Goal: Task Accomplishment & Management: Use online tool/utility

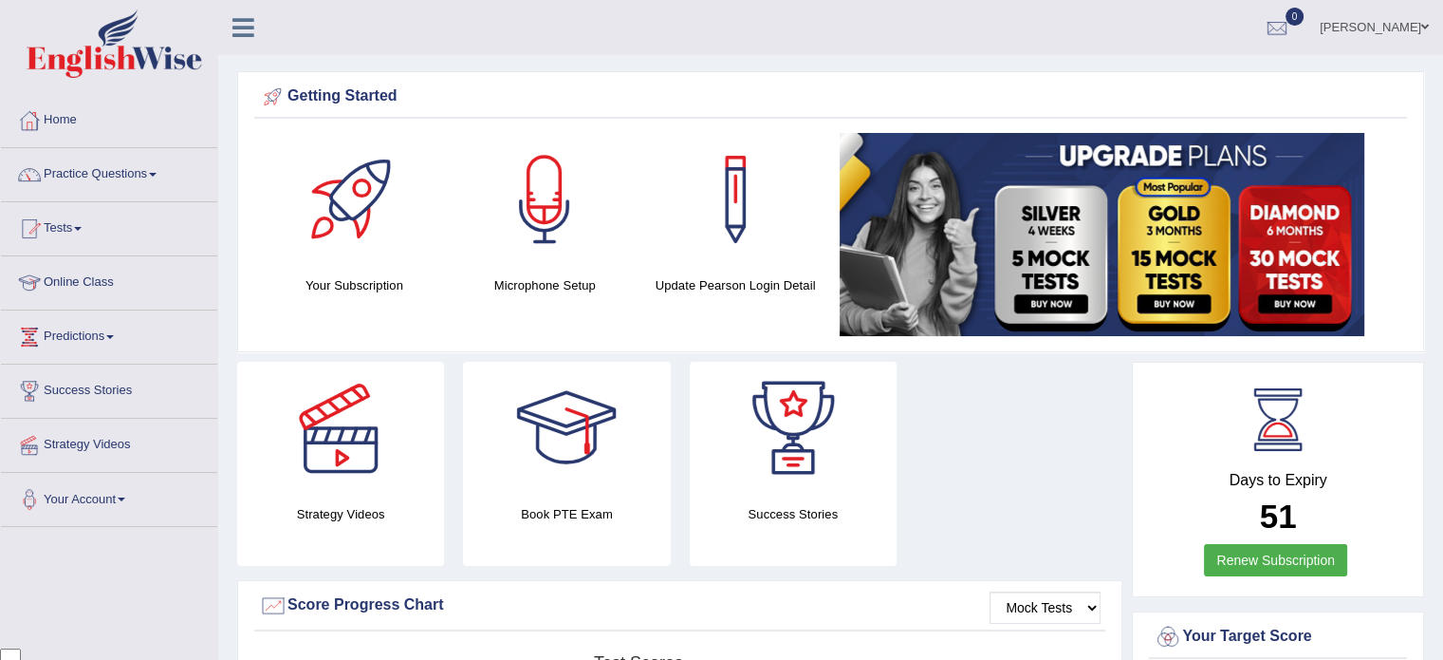
scroll to position [33488, 0]
click at [112, 169] on link "Practice Questions" at bounding box center [109, 171] width 216 height 47
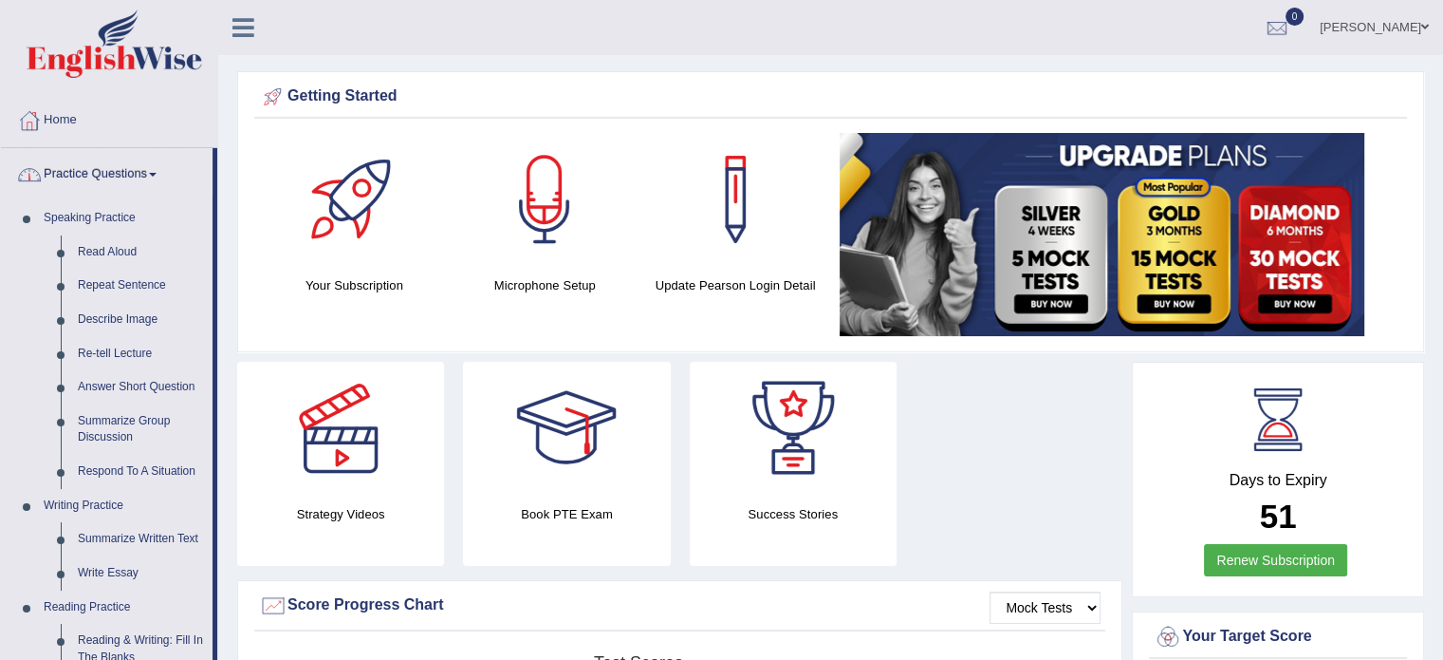
click at [113, 169] on link "Practice Questions" at bounding box center [107, 171] width 212 height 47
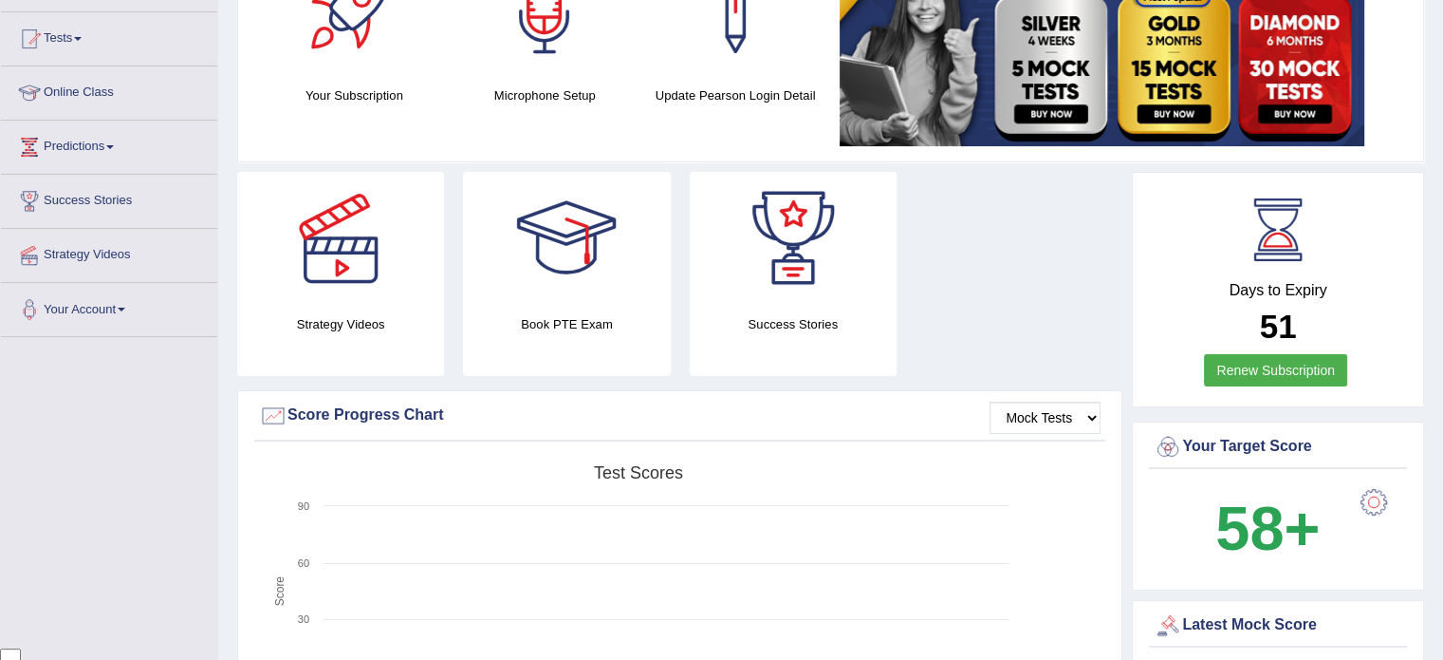
scroll to position [0, 0]
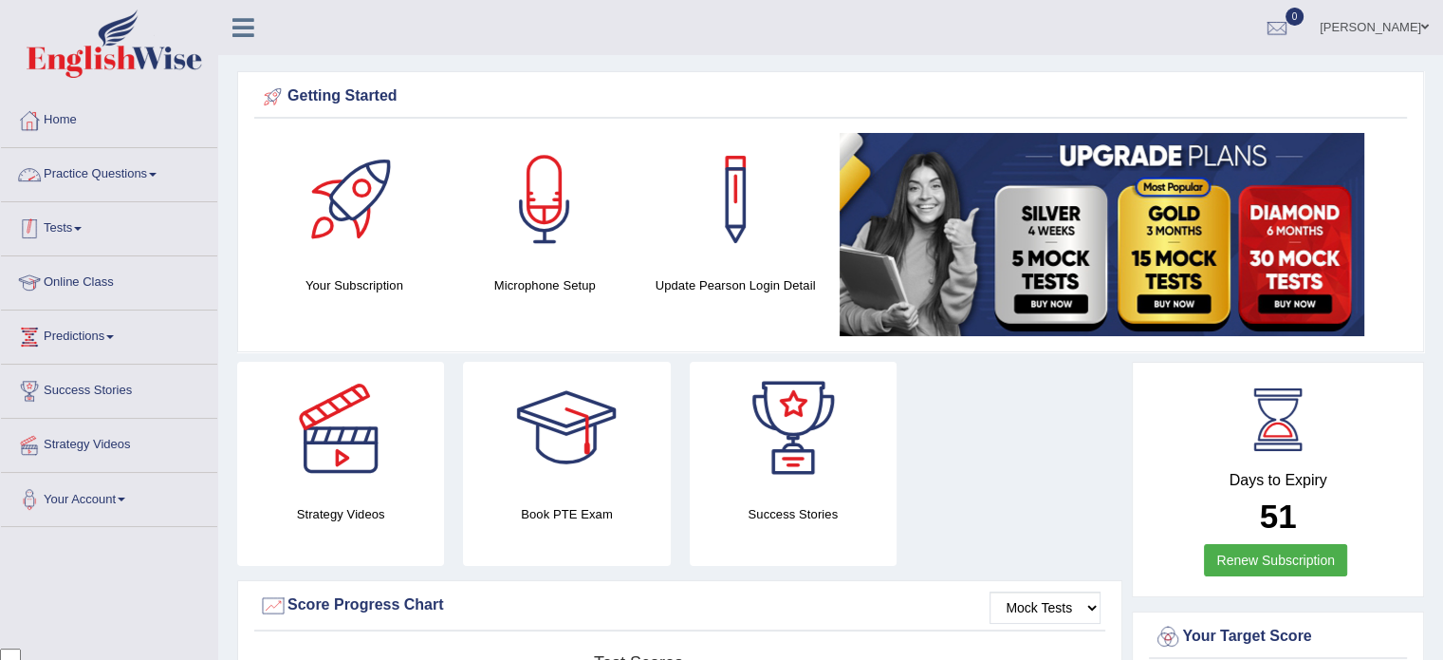
click at [84, 223] on link "Tests" at bounding box center [109, 225] width 216 height 47
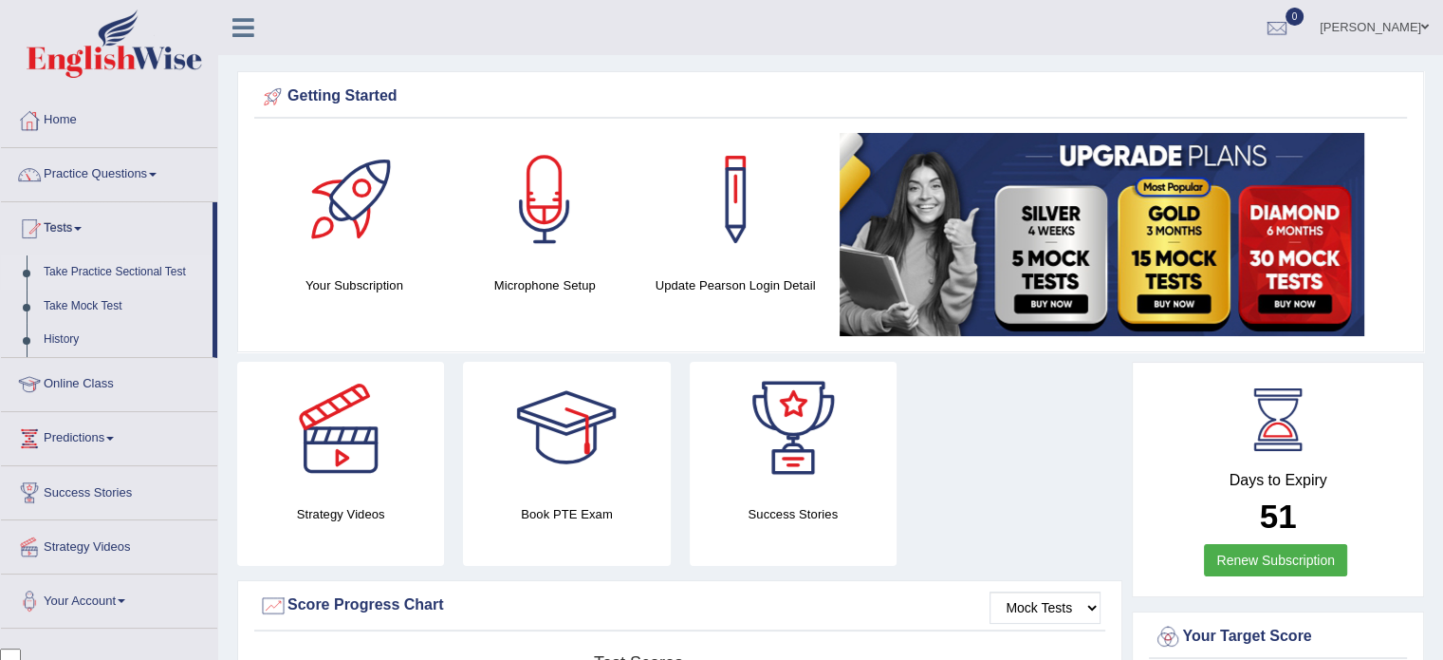
click at [121, 267] on link "Take Practice Sectional Test" at bounding box center [123, 272] width 177 height 34
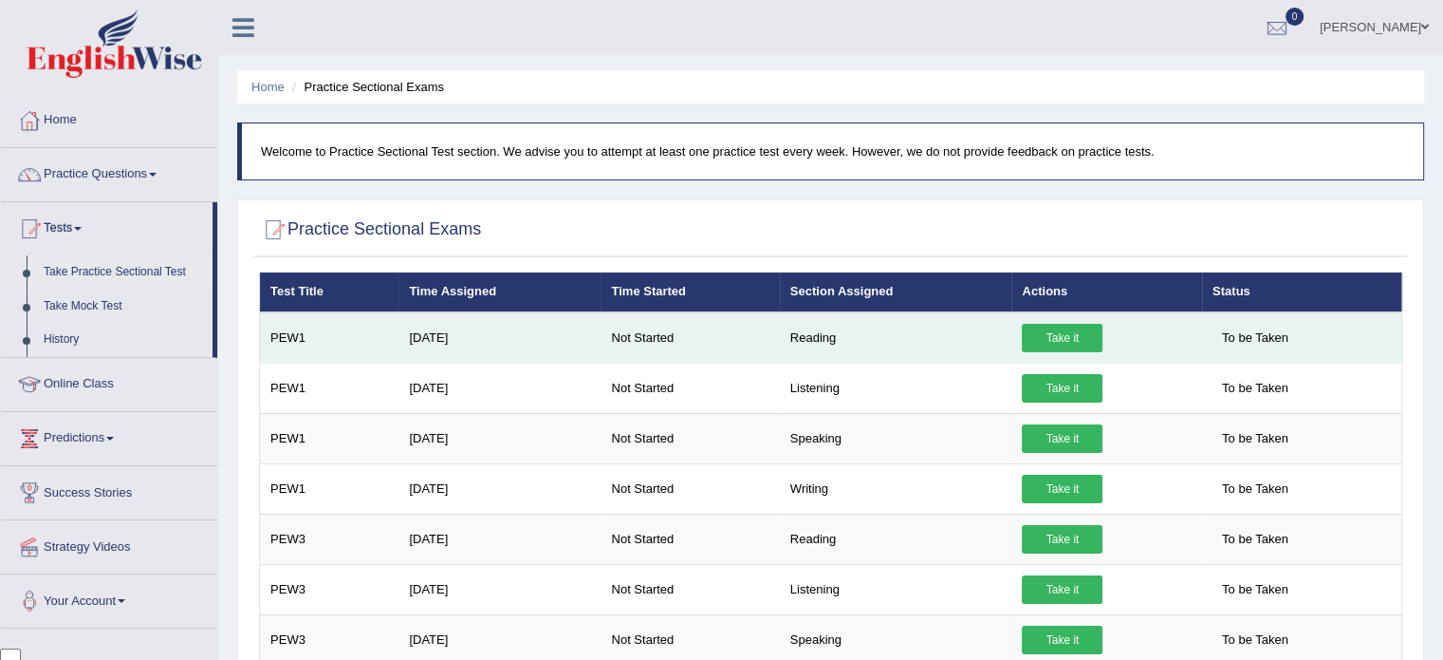
click at [1049, 332] on link "Take it" at bounding box center [1062, 338] width 81 height 28
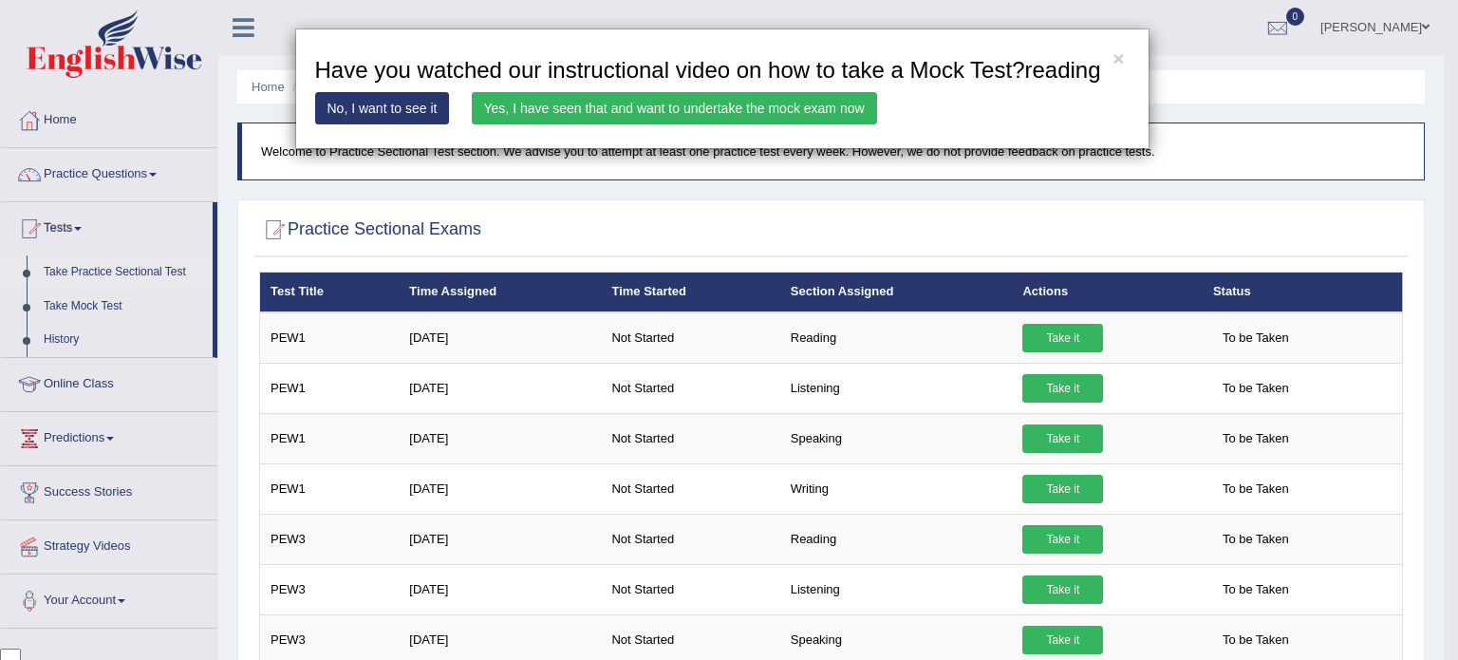
click at [545, 102] on link "Yes, I have seen that and want to undertake the mock exam now" at bounding box center [674, 108] width 405 height 32
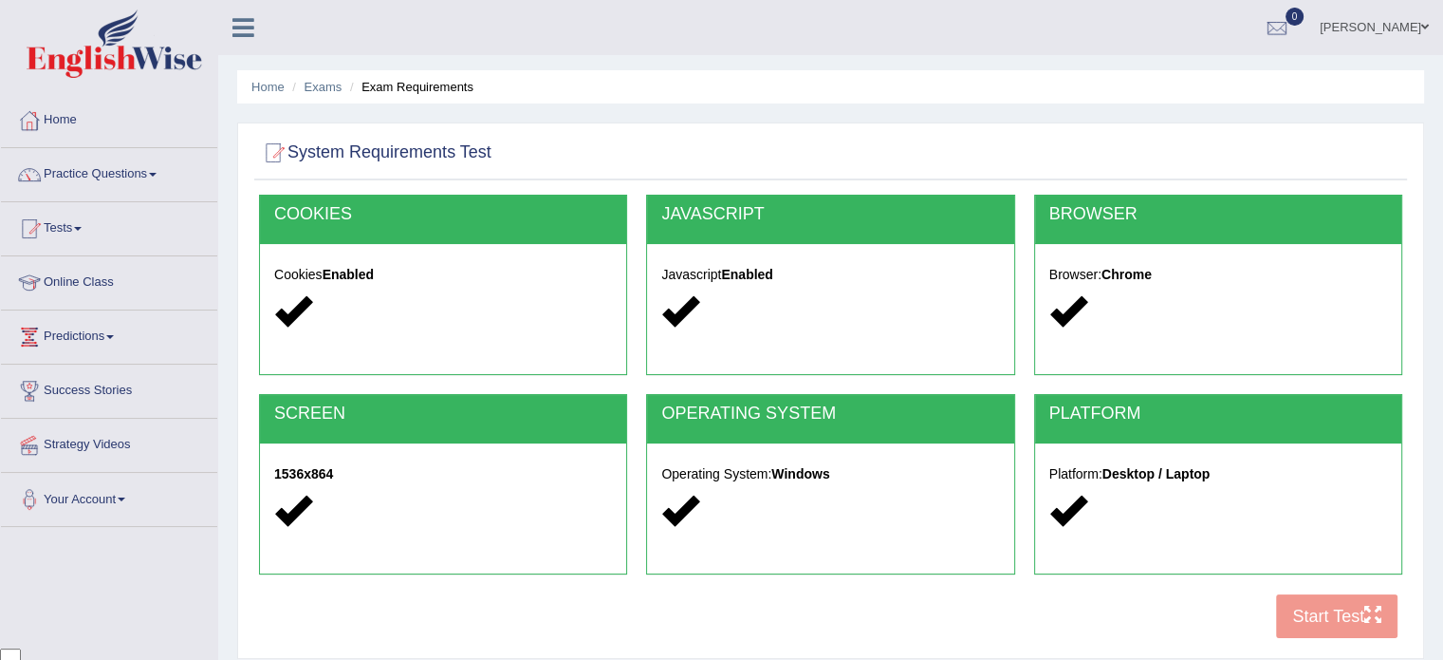
scroll to position [33488, 0]
click at [95, 223] on link "Tests" at bounding box center [109, 225] width 216 height 47
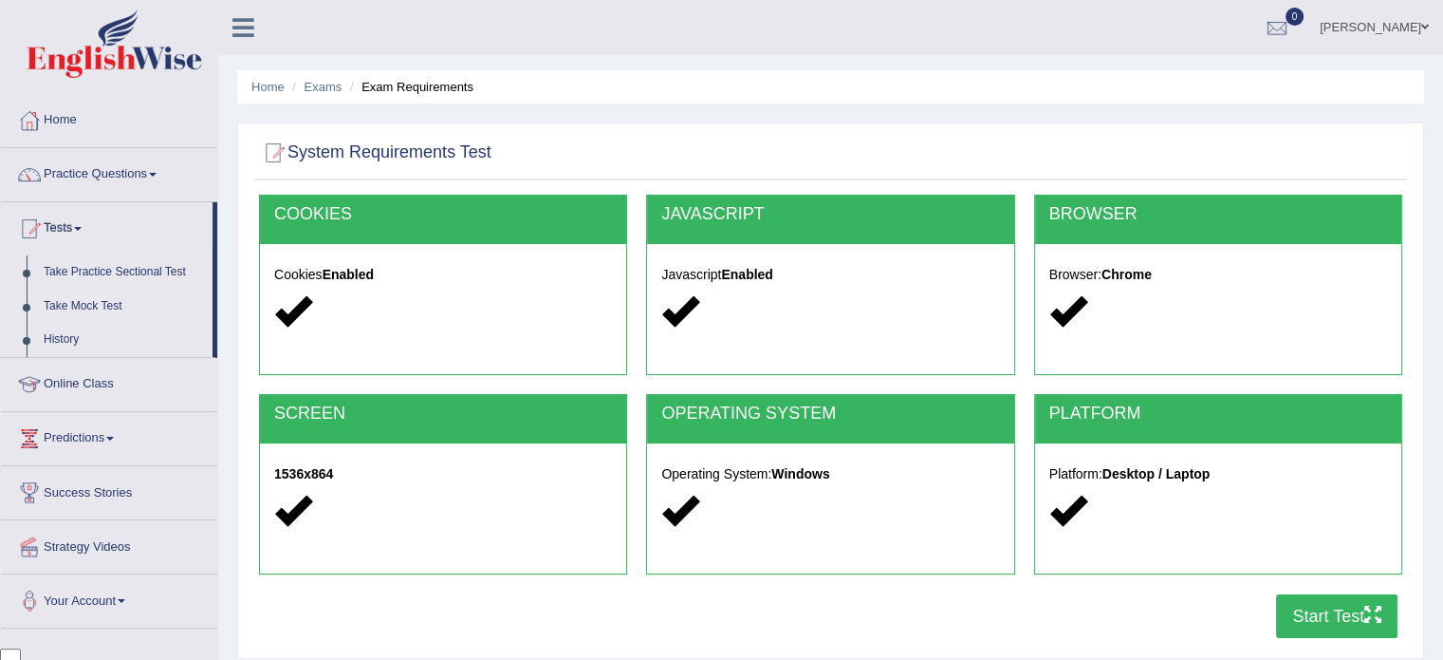
click at [113, 302] on link "Take Mock Test" at bounding box center [123, 306] width 177 height 34
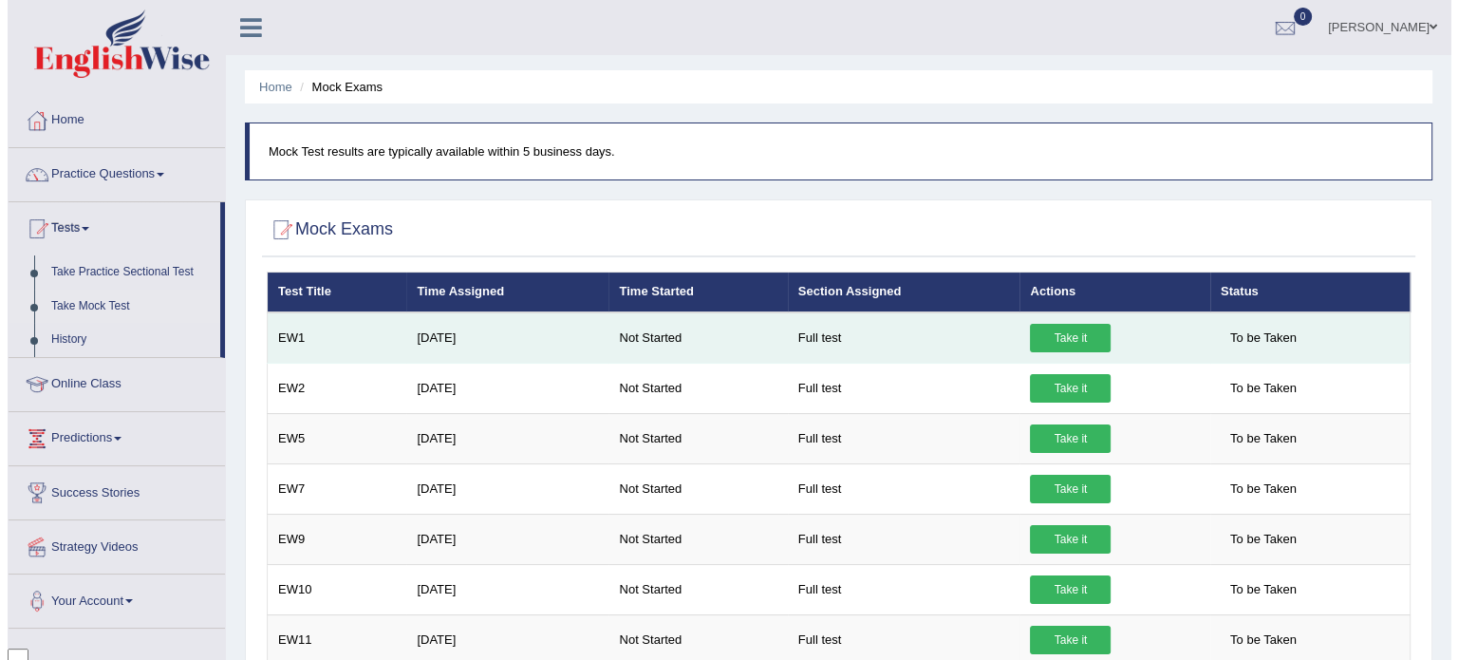
scroll to position [33488, 0]
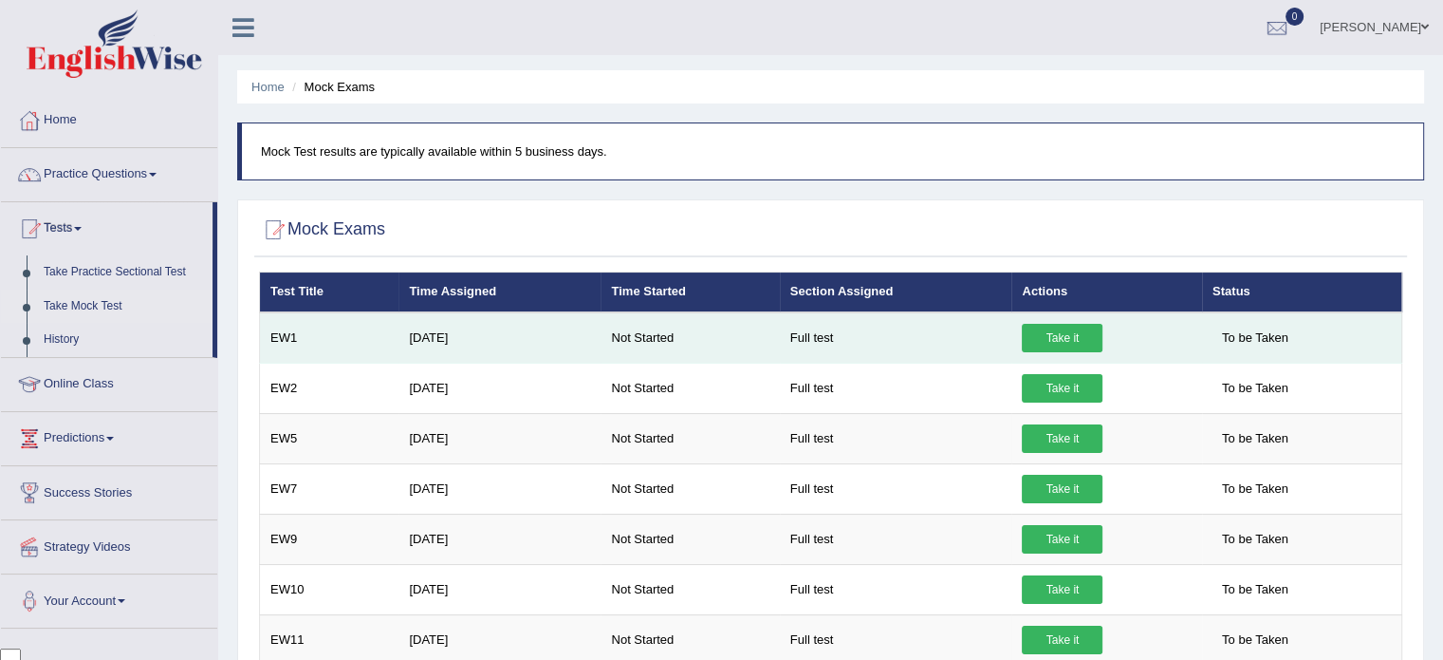
click at [1063, 336] on link "Take it" at bounding box center [1062, 338] width 81 height 28
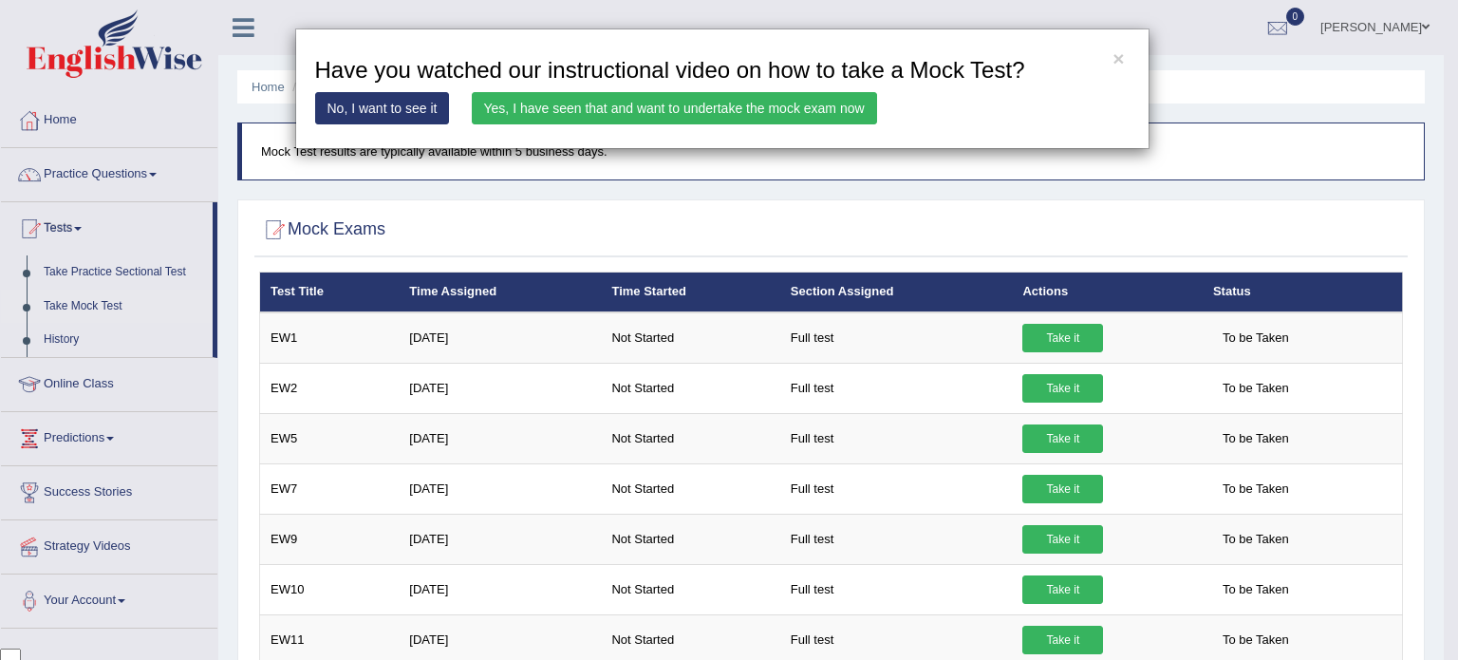
click at [596, 109] on link "Yes, I have seen that and want to undertake the mock exam now" at bounding box center [674, 108] width 405 height 32
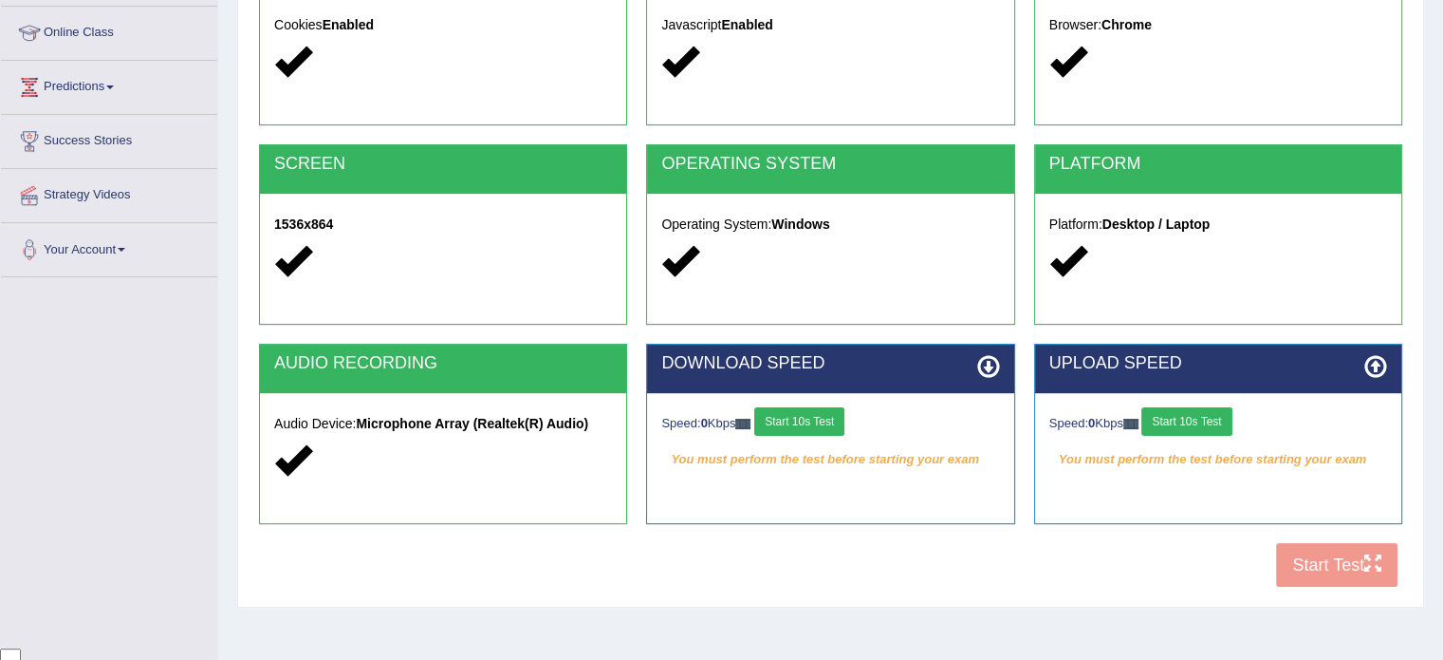
scroll to position [285, 0]
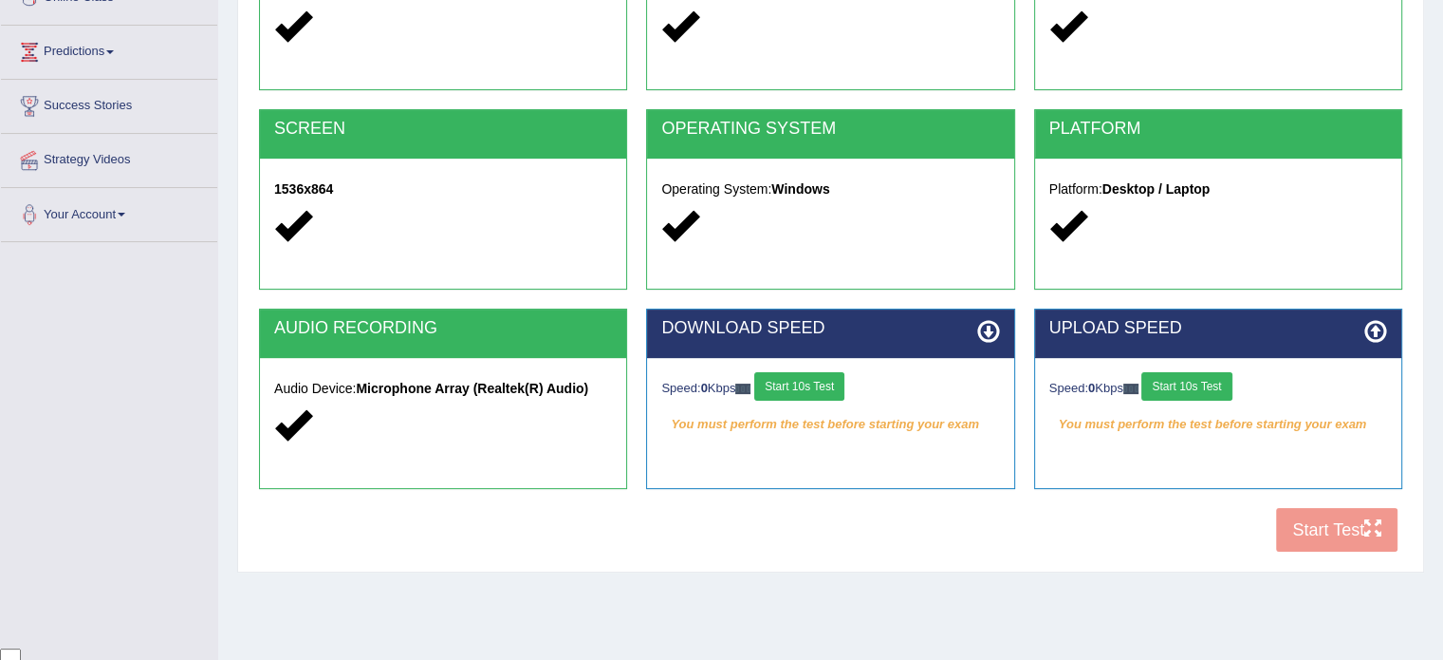
click at [818, 382] on button "Start 10s Test" at bounding box center [799, 386] width 90 height 28
click at [1192, 388] on button "Start 10s Test" at bounding box center [1187, 386] width 90 height 28
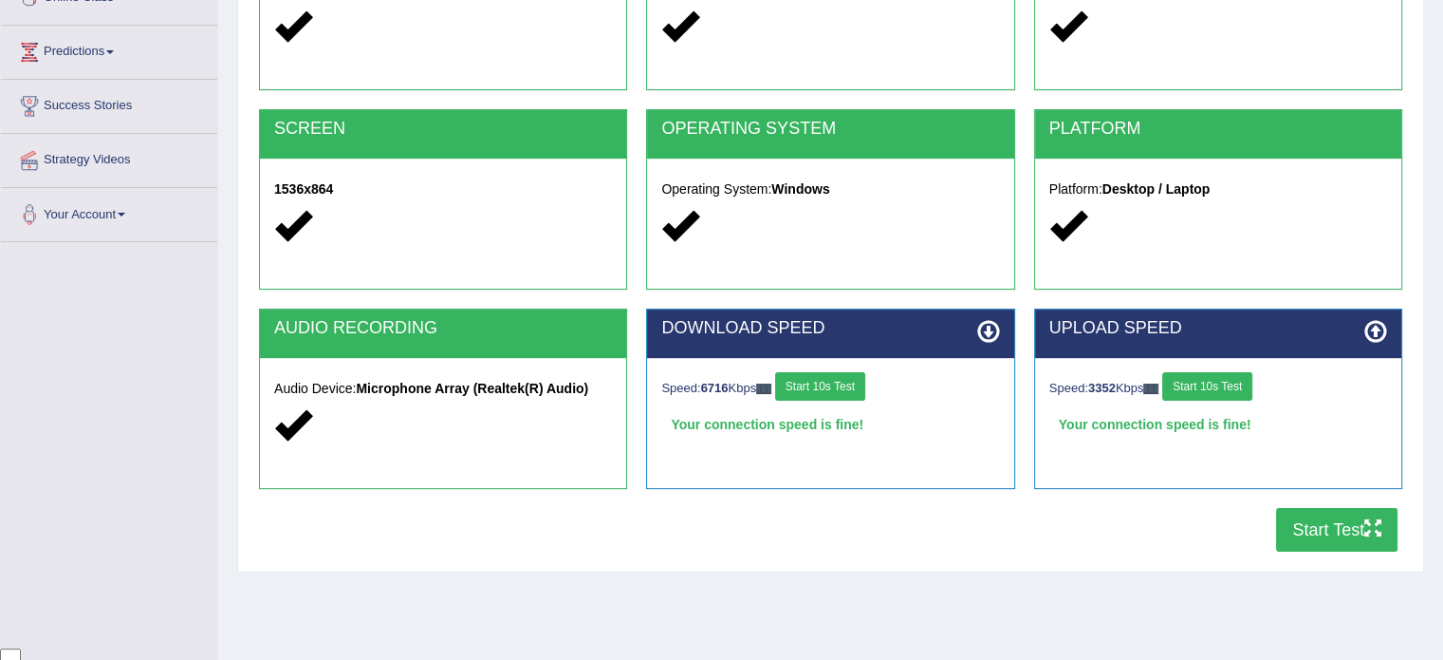
click at [1320, 523] on button "Start Test" at bounding box center [1336, 530] width 121 height 44
click at [1331, 531] on button "Start Test" at bounding box center [1336, 530] width 121 height 44
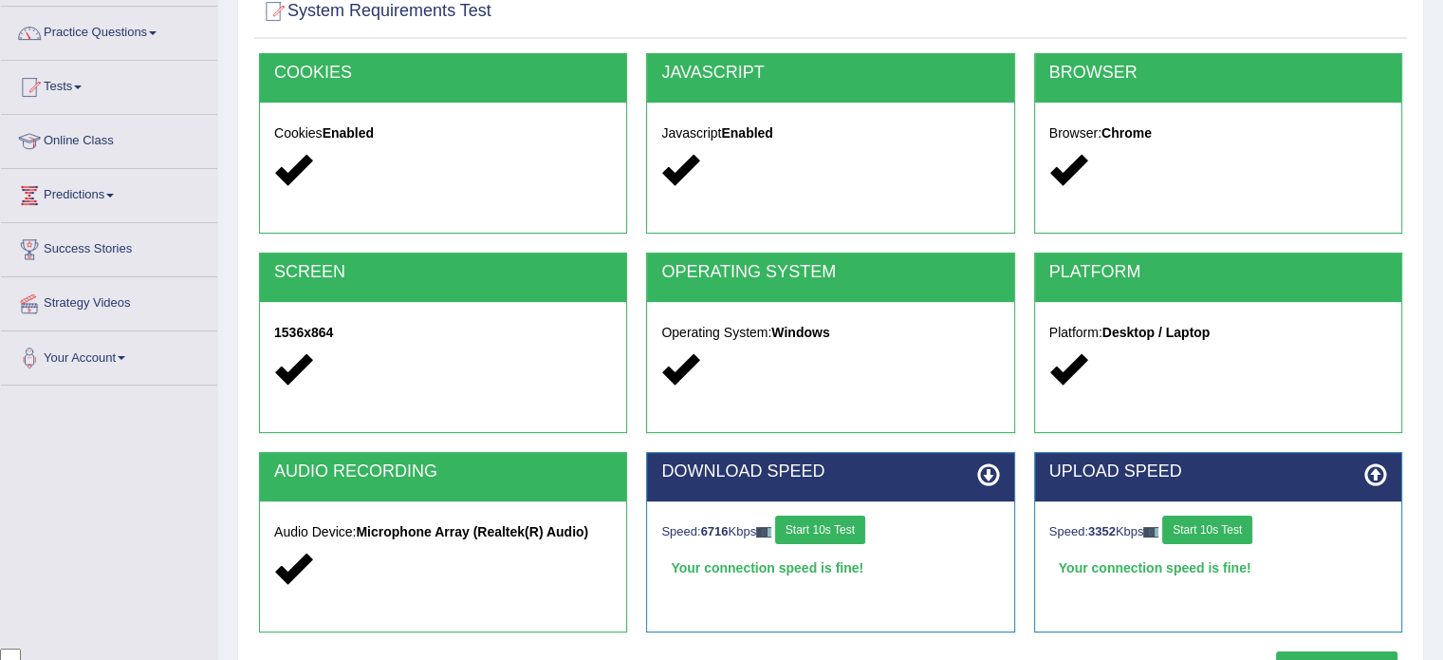
scroll to position [0, 0]
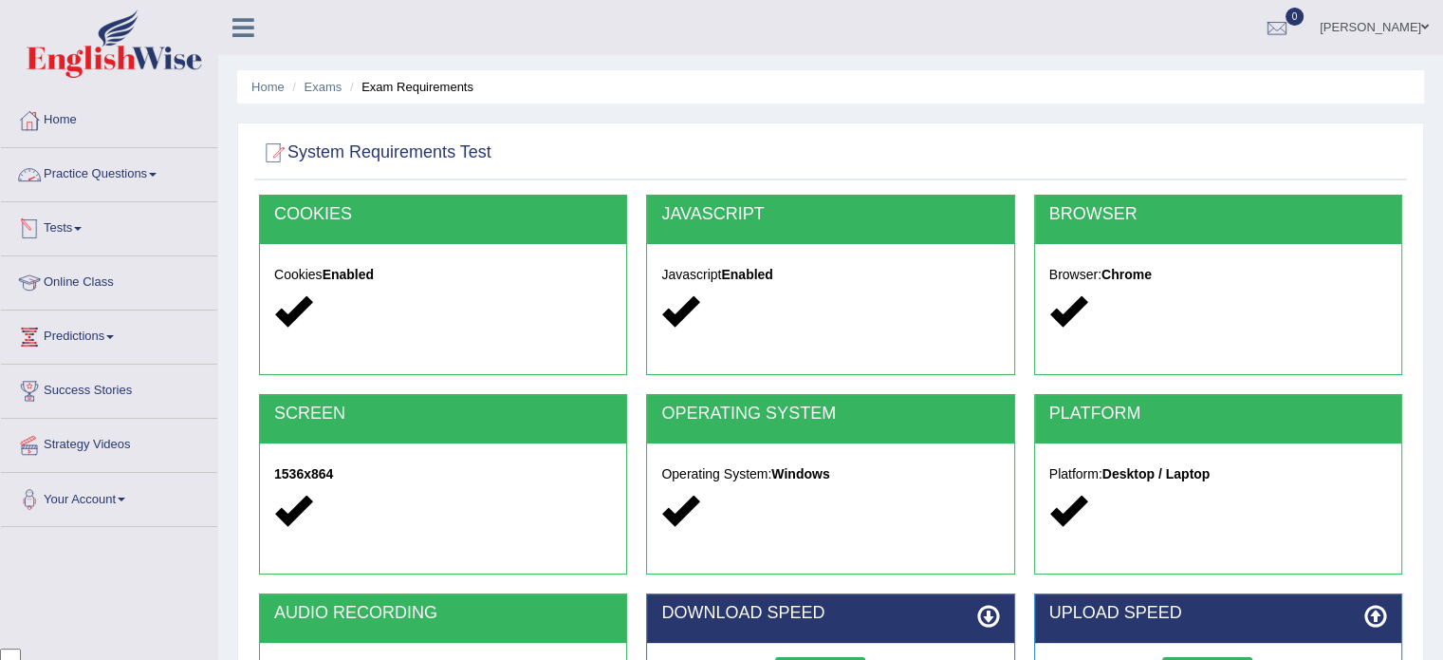
click at [81, 164] on link "Practice Questions" at bounding box center [109, 171] width 216 height 47
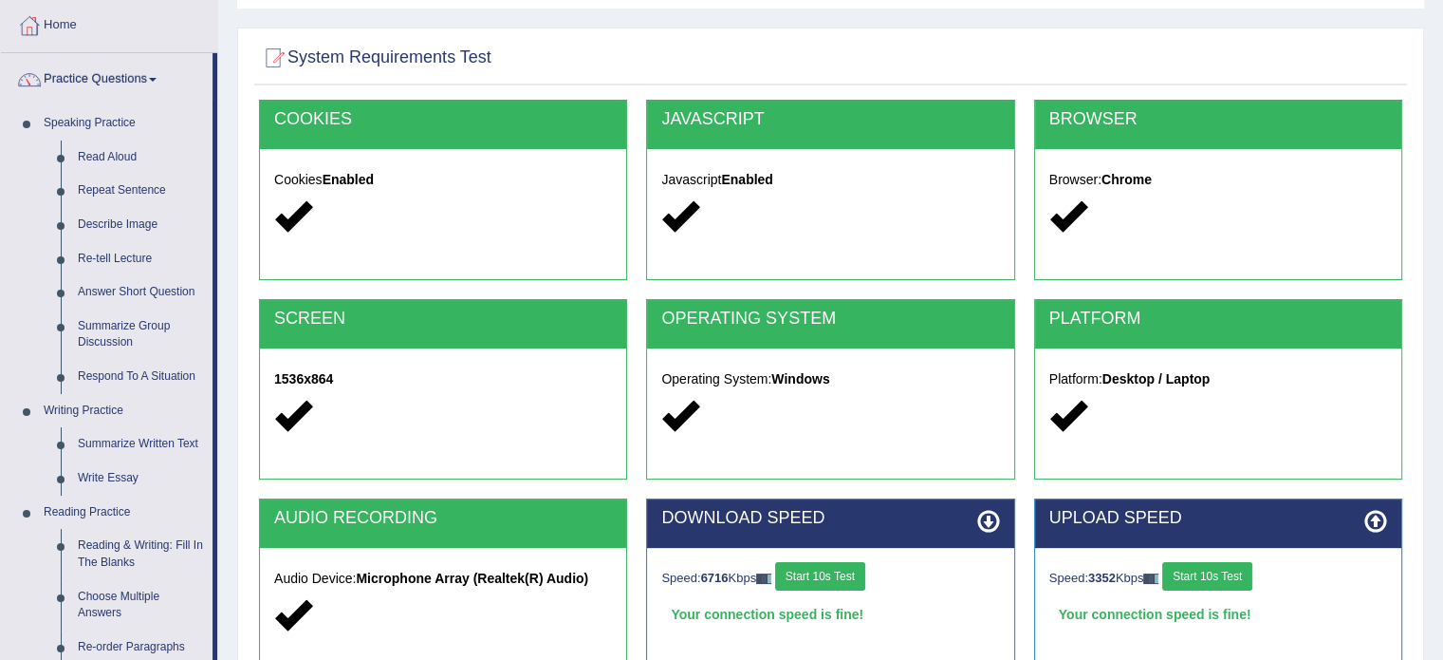
scroll to position [285, 0]
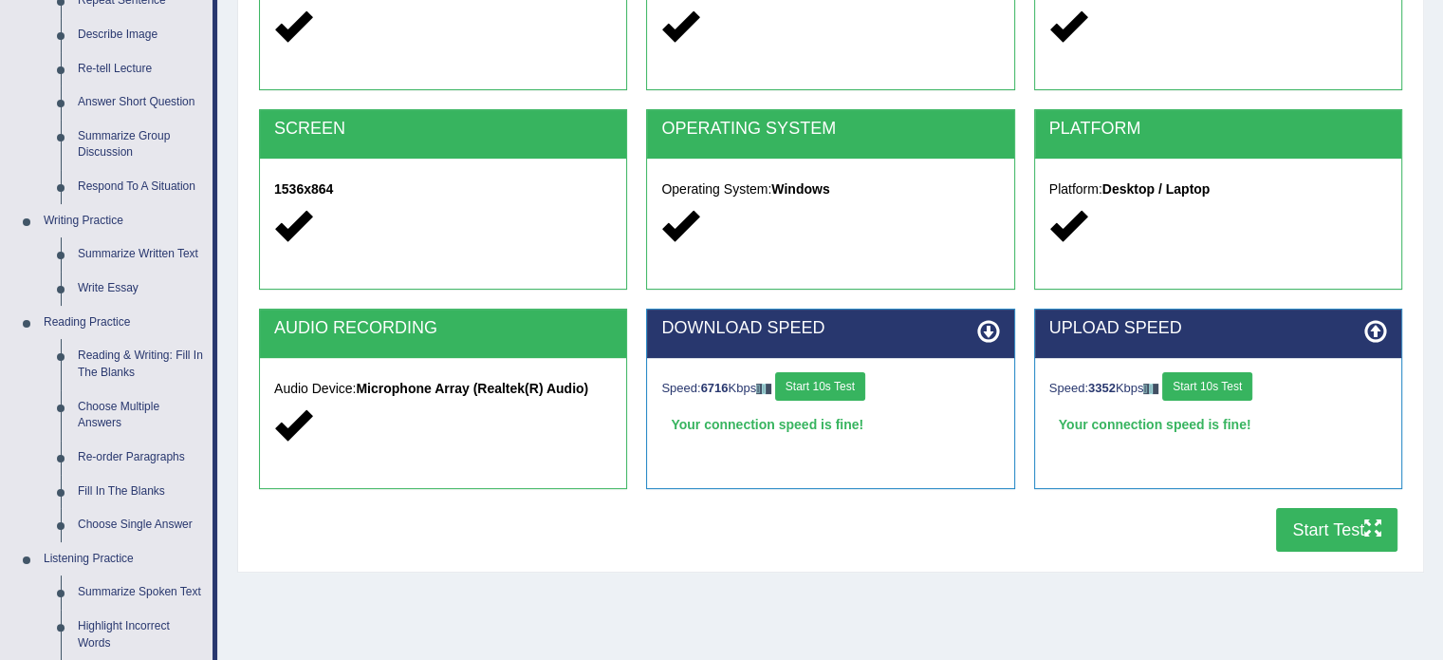
click at [1314, 527] on button "Start Test" at bounding box center [1336, 530] width 121 height 44
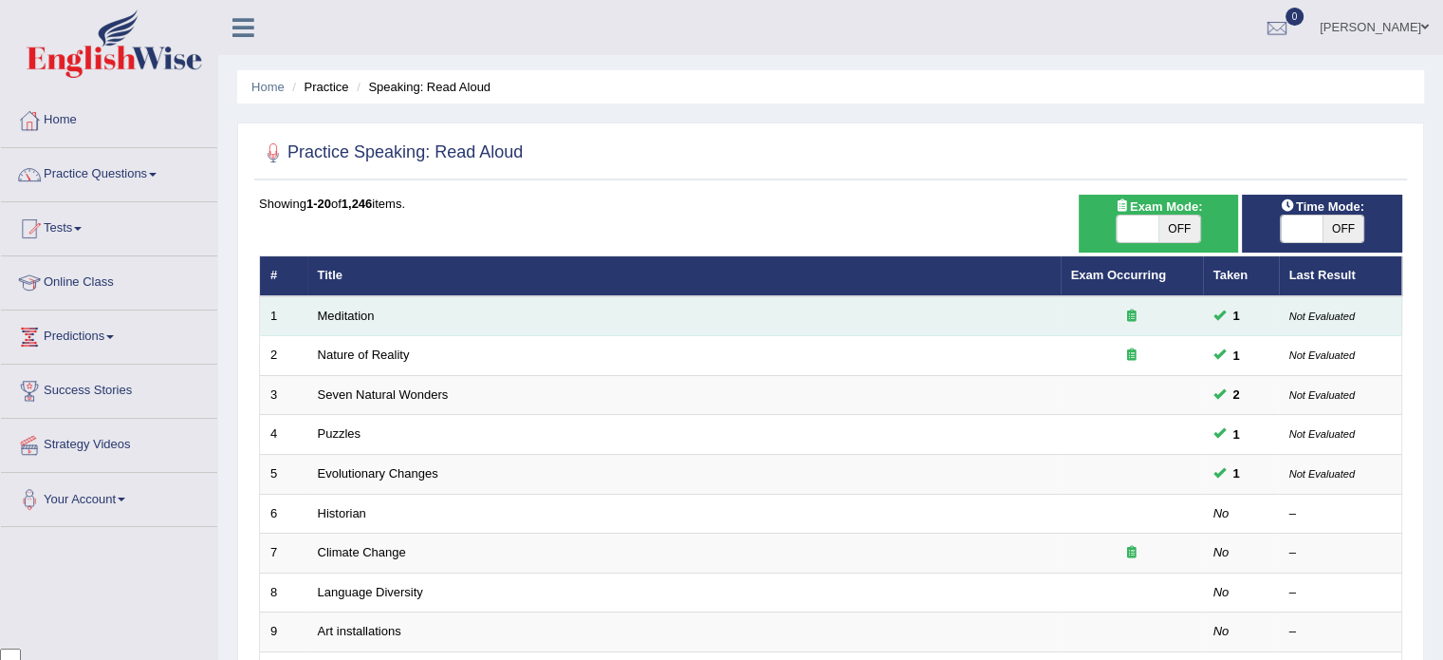
scroll to position [33488, 0]
click at [973, 314] on td "Meditation" at bounding box center [683, 316] width 753 height 40
click at [358, 314] on link "Meditation" at bounding box center [346, 315] width 57 height 14
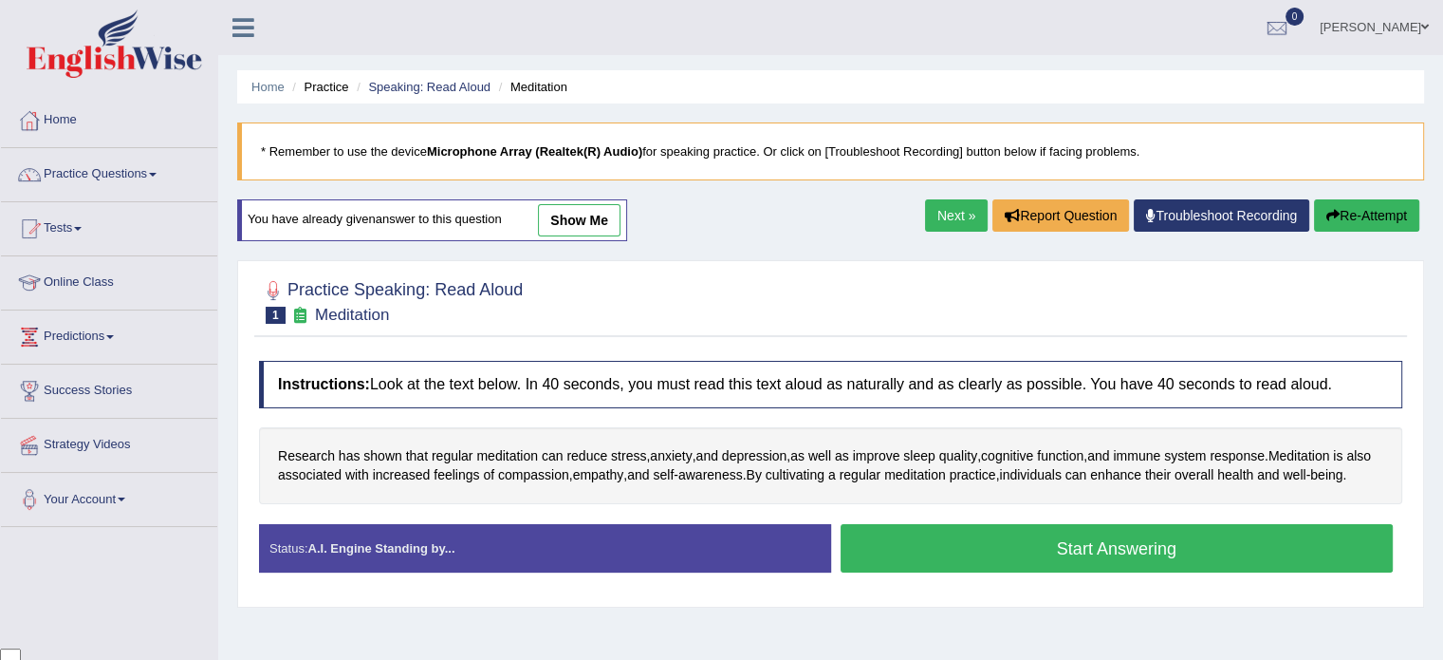
scroll to position [33488, 0]
click at [1101, 550] on button "Start Answering" at bounding box center [1117, 548] width 553 height 48
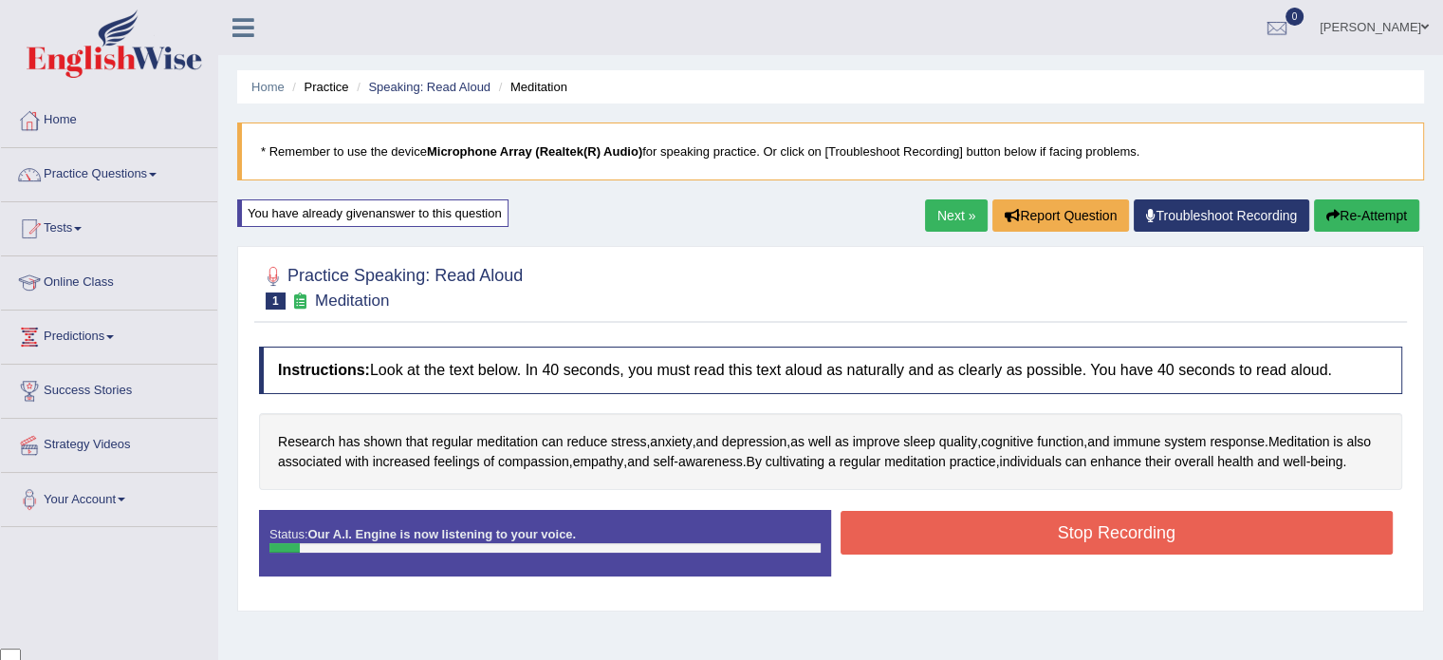
click at [1074, 540] on button "Stop Recording" at bounding box center [1117, 533] width 553 height 44
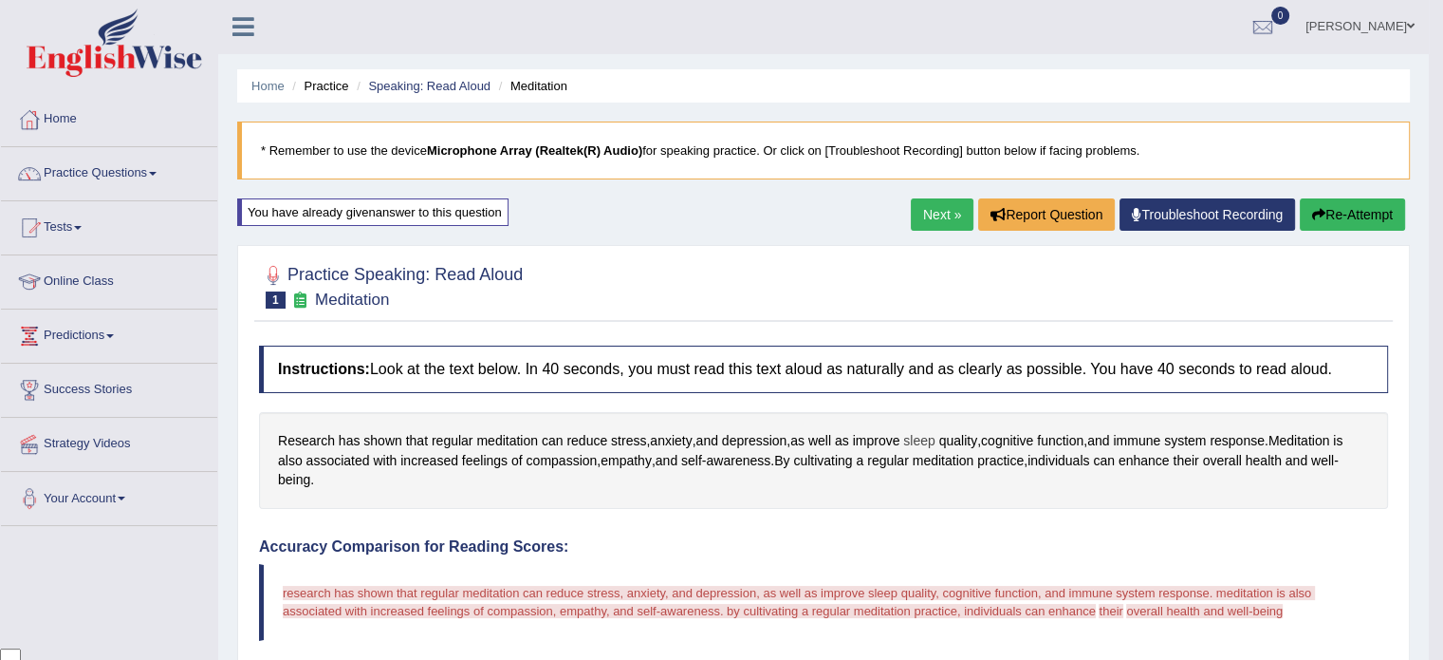
scroll to position [0, 0]
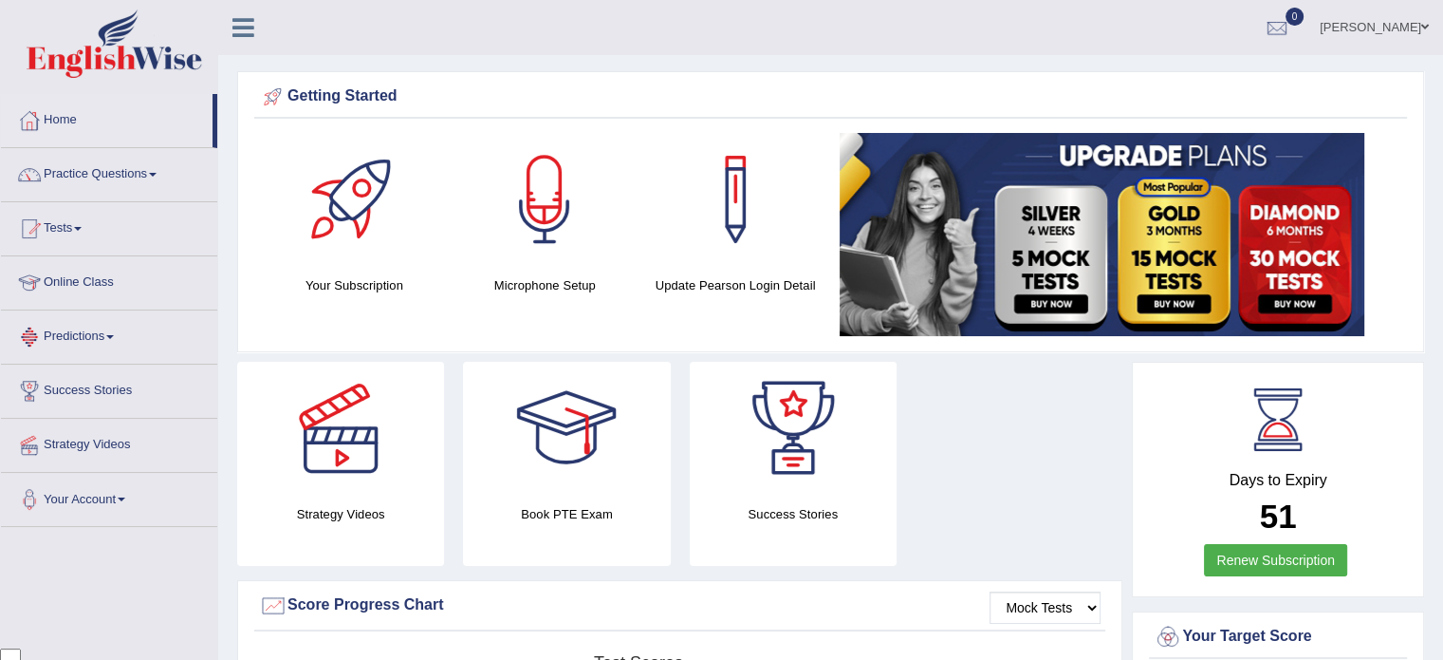
click at [99, 179] on link "Practice Questions" at bounding box center [109, 171] width 216 height 47
